Goal: Task Accomplishment & Management: Complete application form

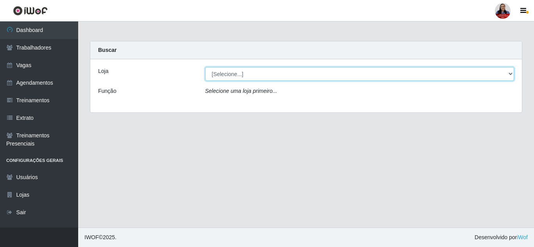
click at [289, 78] on select "[Selecione...] Hiper [GEOGRAPHIC_DATA] - [GEOGRAPHIC_DATA][PERSON_NAME] Hiper […" at bounding box center [359, 74] width 309 height 14
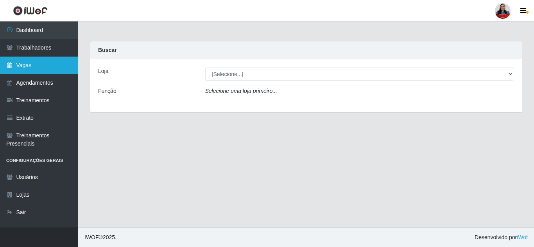
click at [40, 62] on link "Vagas" at bounding box center [39, 66] width 78 height 18
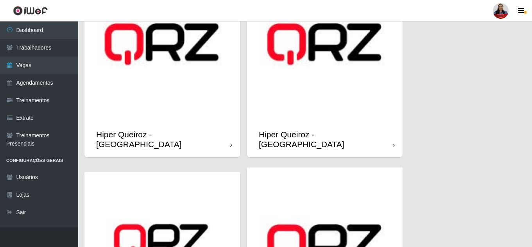
scroll to position [274, 0]
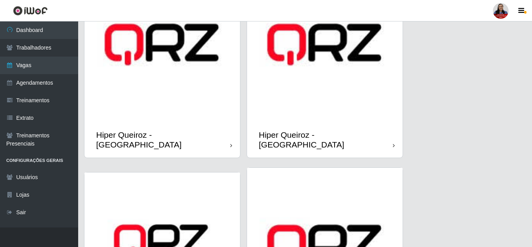
click at [329, 73] on img at bounding box center [325, 45] width 156 height 156
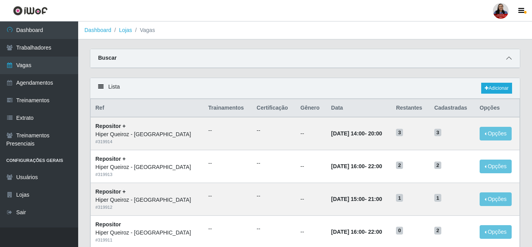
click at [508, 59] on icon at bounding box center [508, 58] width 5 height 5
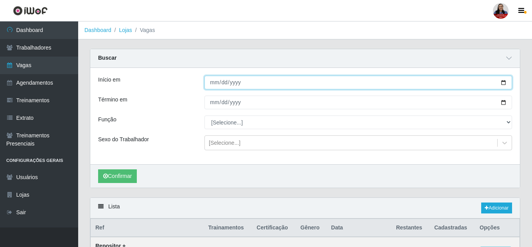
click at [504, 82] on input "Início em" at bounding box center [358, 83] width 308 height 14
type input "[DATE]"
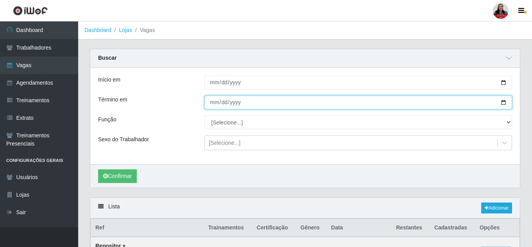
click at [502, 102] on input "Término em" at bounding box center [358, 103] width 308 height 14
type input "[DATE]"
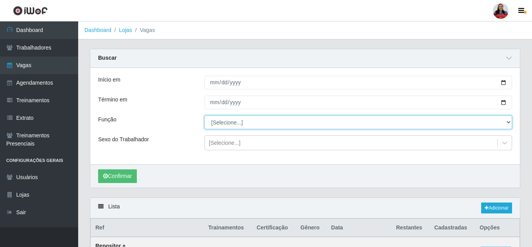
click at [301, 123] on select "[Selecione...] ASG ASG + ASG ++ Embalador Embalador + Embalador ++ Repositor Re…" at bounding box center [358, 123] width 308 height 14
select select "16"
click at [204, 116] on select "[Selecione...] ASG ASG + ASG ++ Embalador Embalador + Embalador ++ Repositor Re…" at bounding box center [358, 123] width 308 height 14
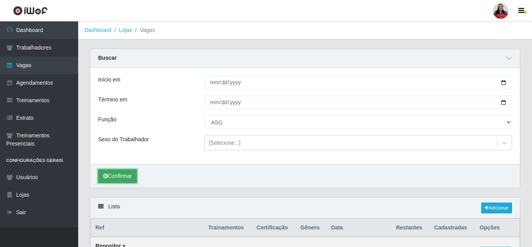
click at [110, 174] on button "Confirmar" at bounding box center [117, 177] width 39 height 14
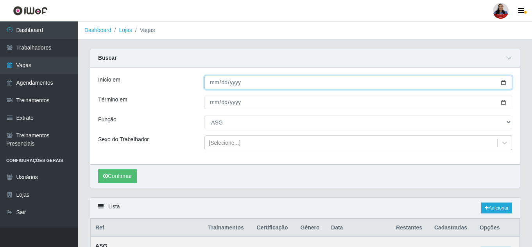
click at [502, 83] on input "[DATE]" at bounding box center [358, 83] width 308 height 14
type input "[DATE]"
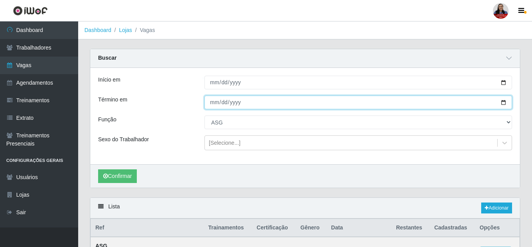
click at [505, 103] on input "[DATE]" at bounding box center [358, 103] width 308 height 14
type input "[DATE]"
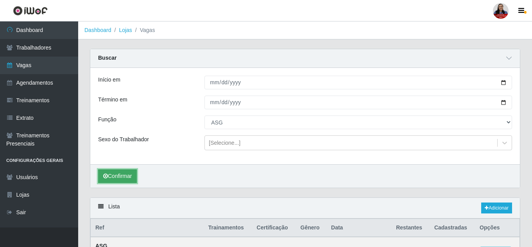
click at [129, 181] on button "Confirmar" at bounding box center [117, 177] width 39 height 14
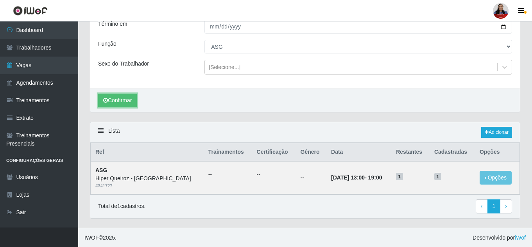
scroll to position [77, 0]
drag, startPoint x: 398, startPoint y: 179, endPoint x: 401, endPoint y: 179, distance: 3.9
click at [401, 179] on span "1" at bounding box center [399, 177] width 7 height 8
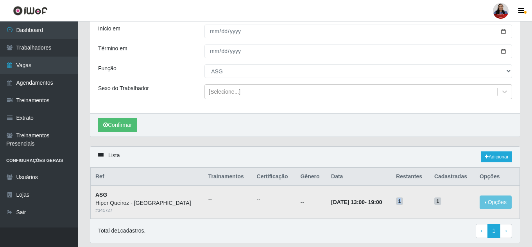
scroll to position [38, 0]
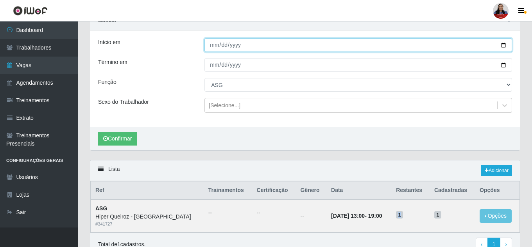
click at [501, 47] on input "[DATE]" at bounding box center [358, 45] width 308 height 14
type input "[DATE]"
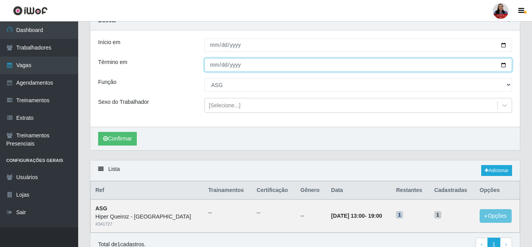
click at [504, 65] on input "[DATE]" at bounding box center [358, 65] width 308 height 14
type input "[DATE]"
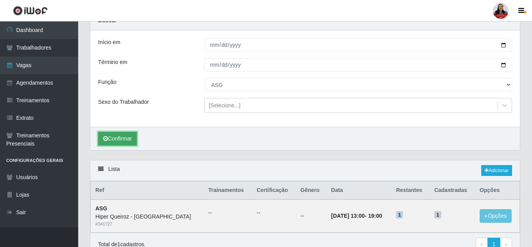
click at [134, 141] on button "Confirmar" at bounding box center [117, 139] width 39 height 14
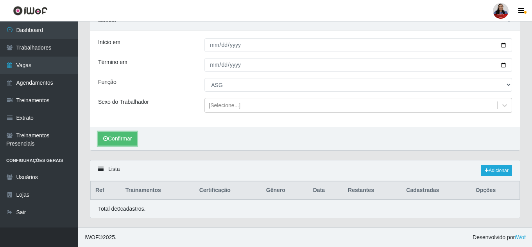
scroll to position [38, 0]
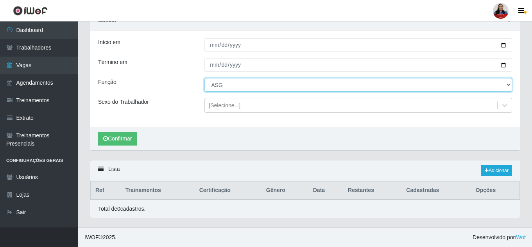
click at [226, 83] on select "[Selecione...] ASG ASG + ASG ++ Embalador Embalador + Embalador ++ Repositor Re…" at bounding box center [358, 85] width 308 height 14
select select "79"
click at [204, 78] on select "[Selecione...] ASG ASG + ASG ++ Embalador Embalador + Embalador ++ Repositor Re…" at bounding box center [358, 85] width 308 height 14
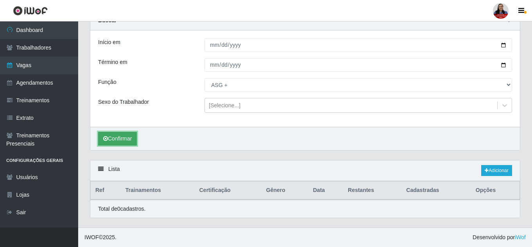
click at [134, 137] on button "Confirmar" at bounding box center [117, 139] width 39 height 14
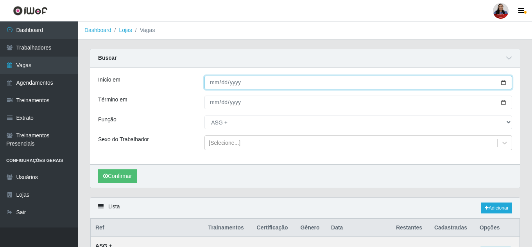
click at [506, 84] on input "[DATE]" at bounding box center [358, 83] width 308 height 14
type input "[DATE]"
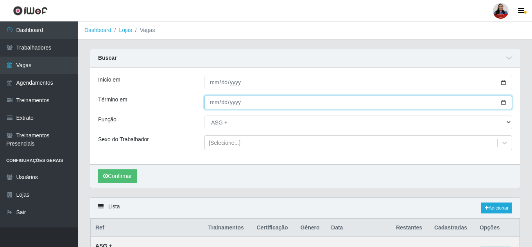
click at [502, 101] on input "[DATE]" at bounding box center [358, 103] width 308 height 14
type input "[DATE]"
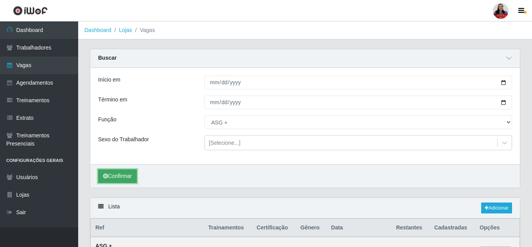
click at [129, 174] on button "Confirmar" at bounding box center [117, 177] width 39 height 14
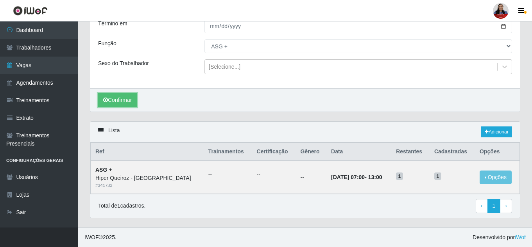
scroll to position [77, 0]
